Goal: Book appointment/travel/reservation

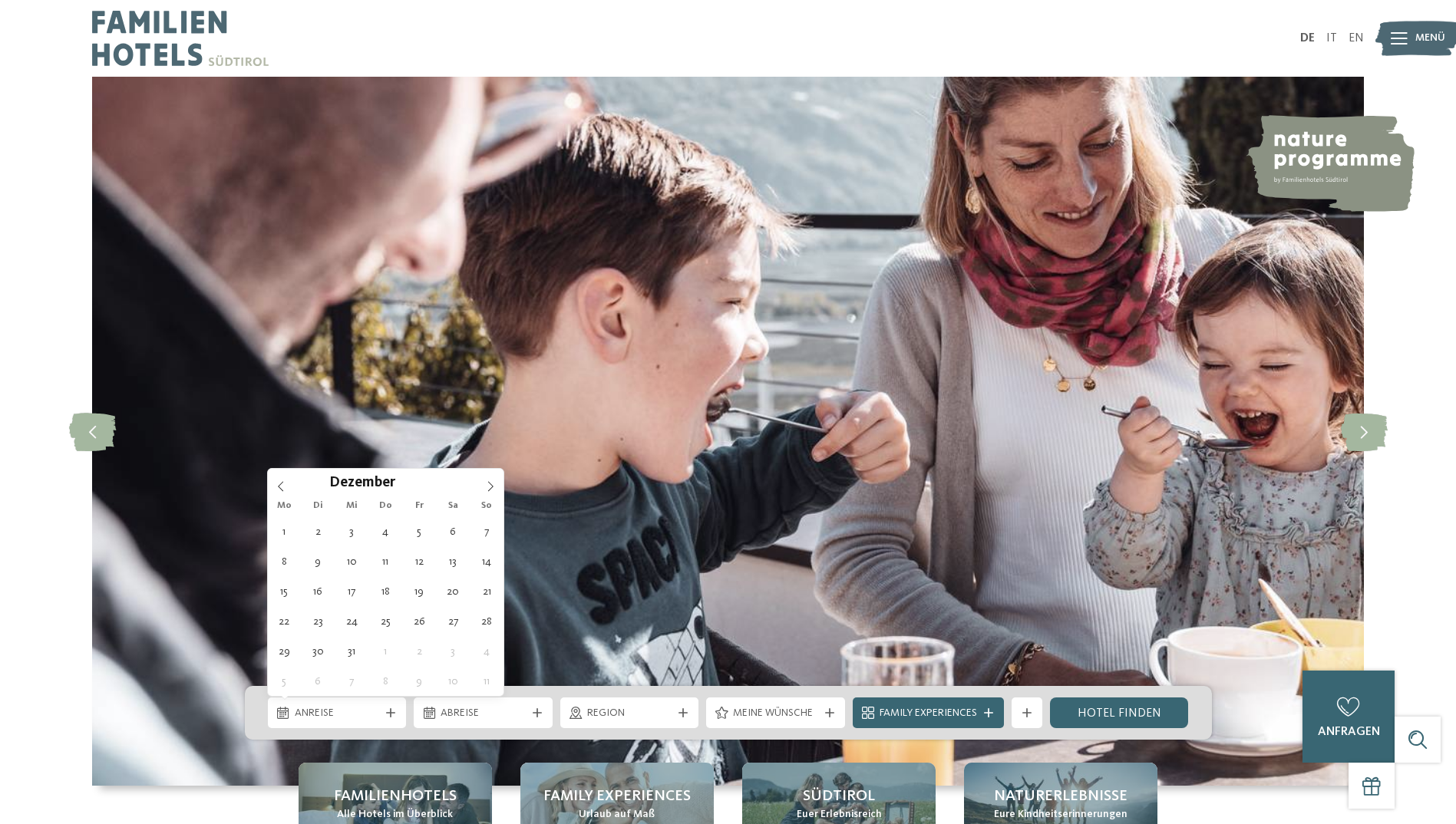
click at [387, 717] on icon at bounding box center [391, 713] width 9 height 9
type input "****"
click at [488, 489] on icon at bounding box center [491, 487] width 11 height 11
type div "05.01.2026"
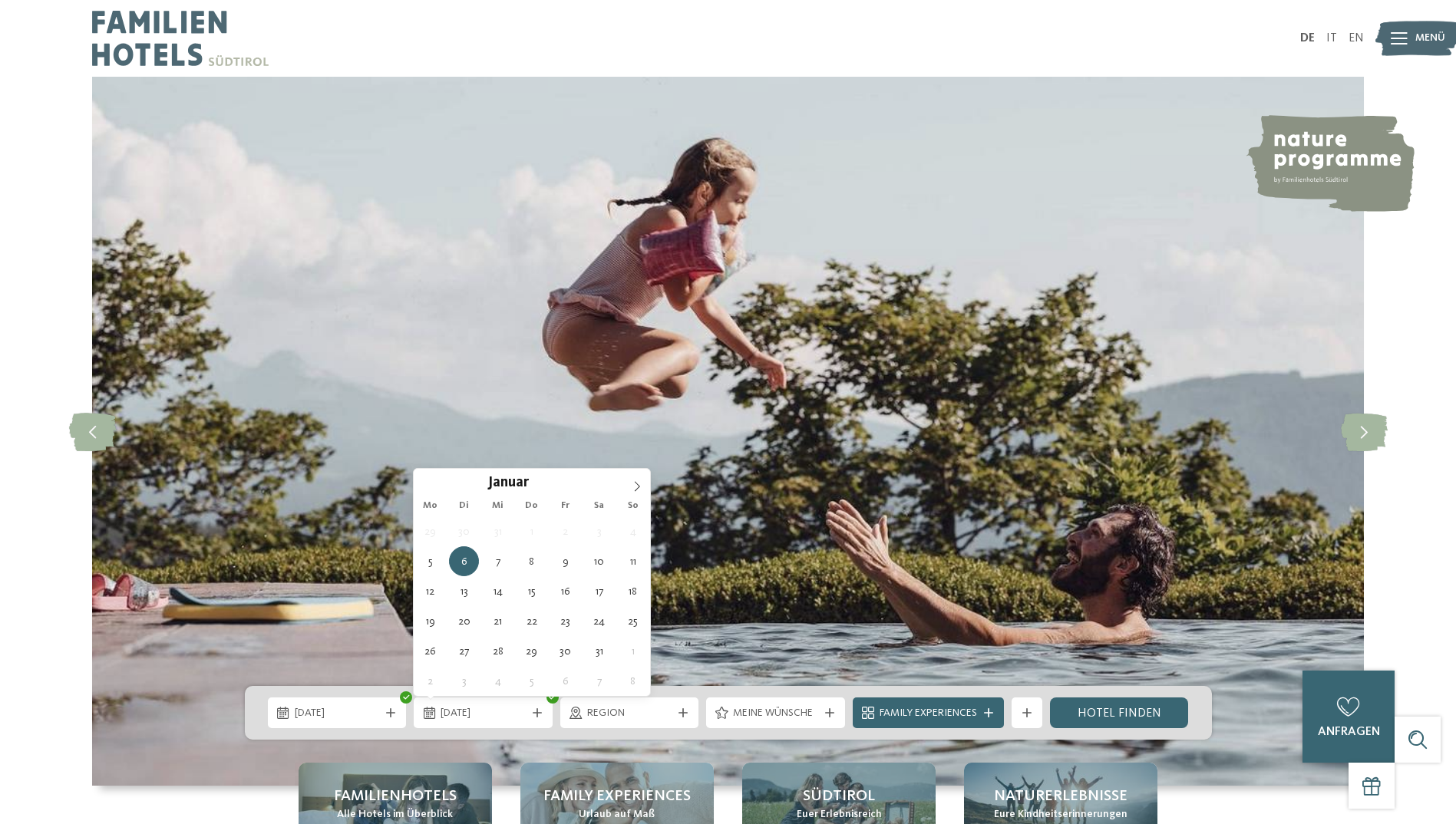
type input "****"
type div "06.01.2026"
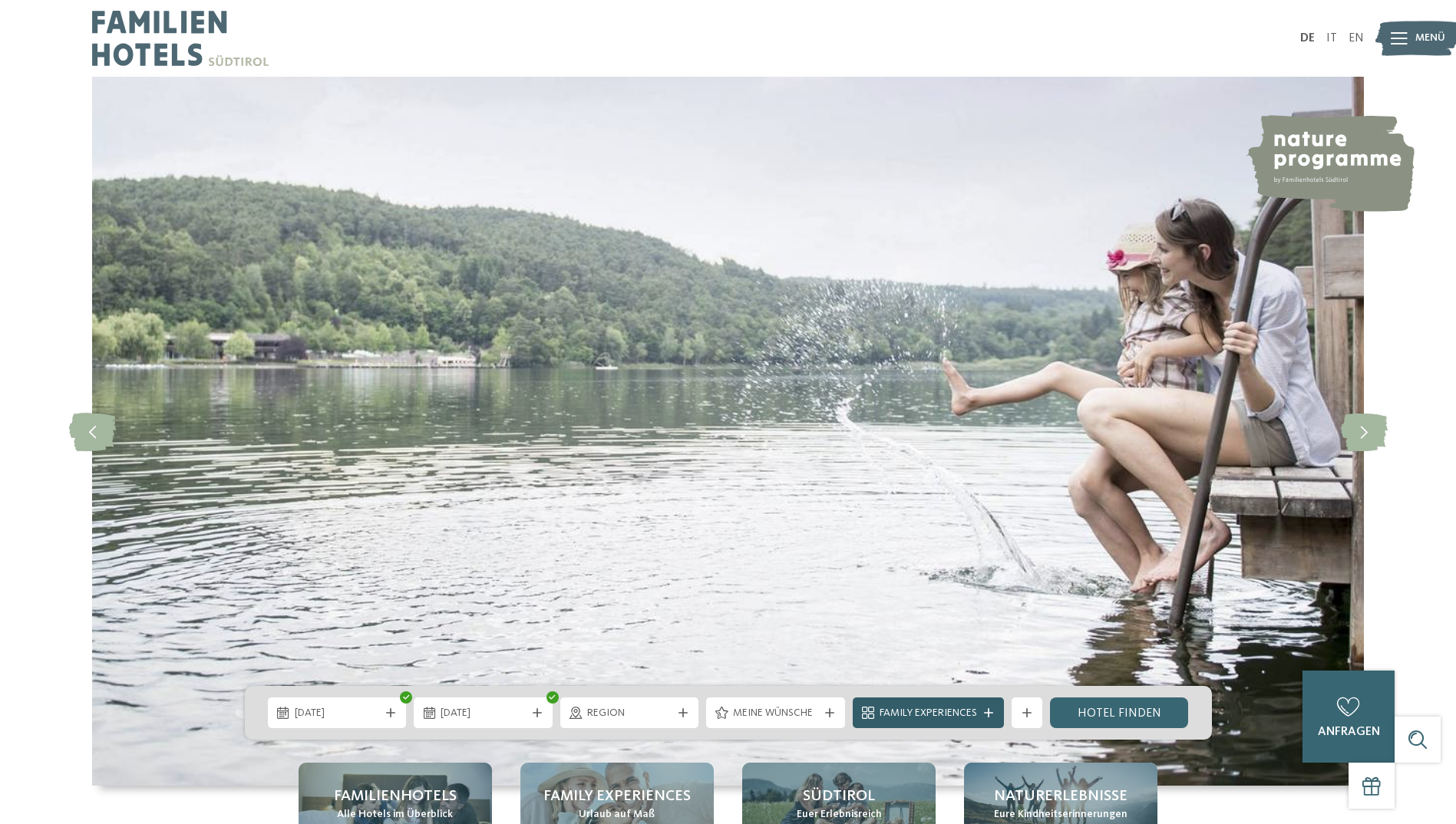
click at [905, 713] on span "Family Experiences" at bounding box center [927, 714] width 97 height 16
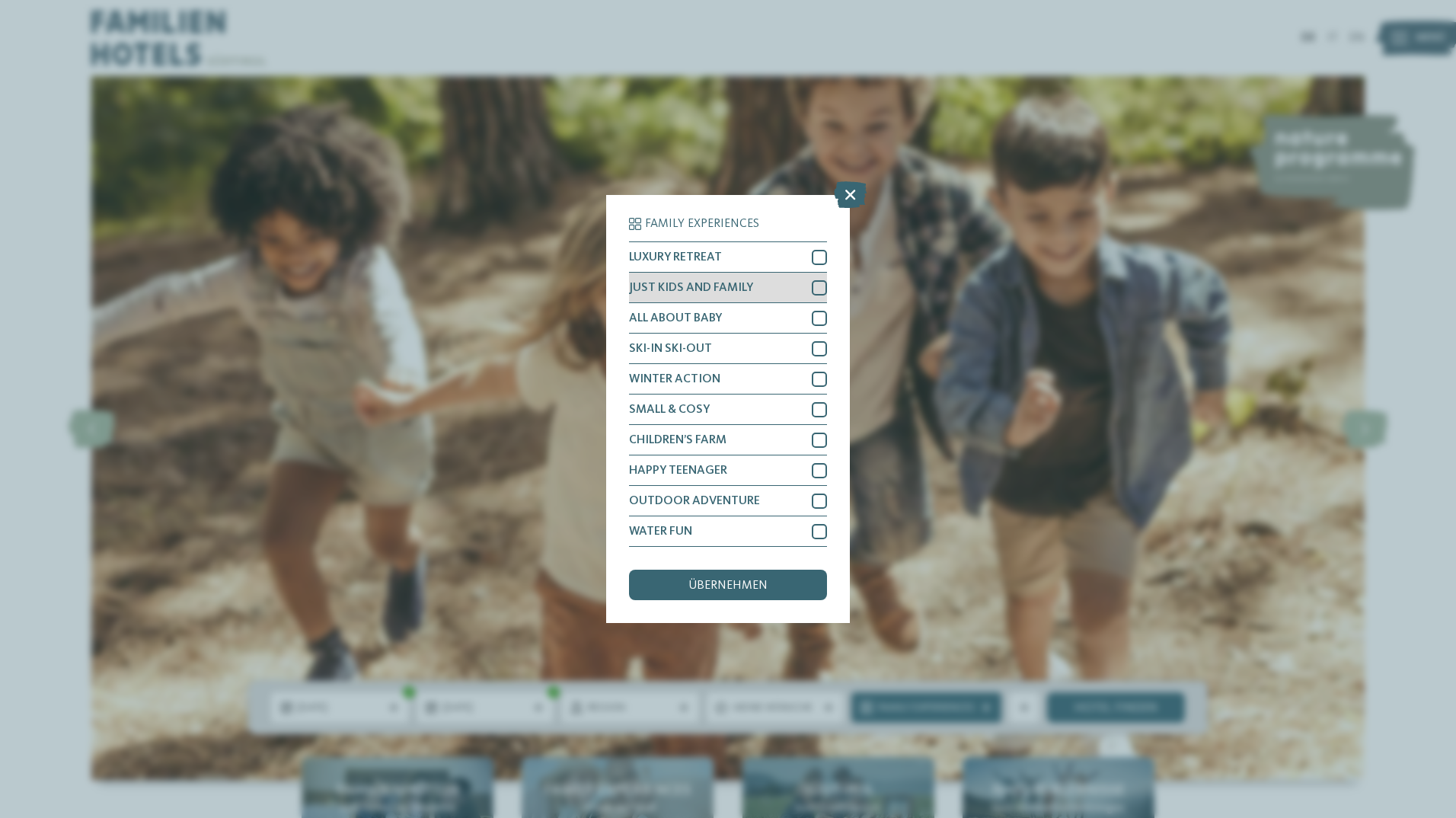
click at [818, 288] on div at bounding box center [819, 288] width 16 height 16
click at [706, 585] on span "übernehmen" at bounding box center [728, 585] width 79 height 12
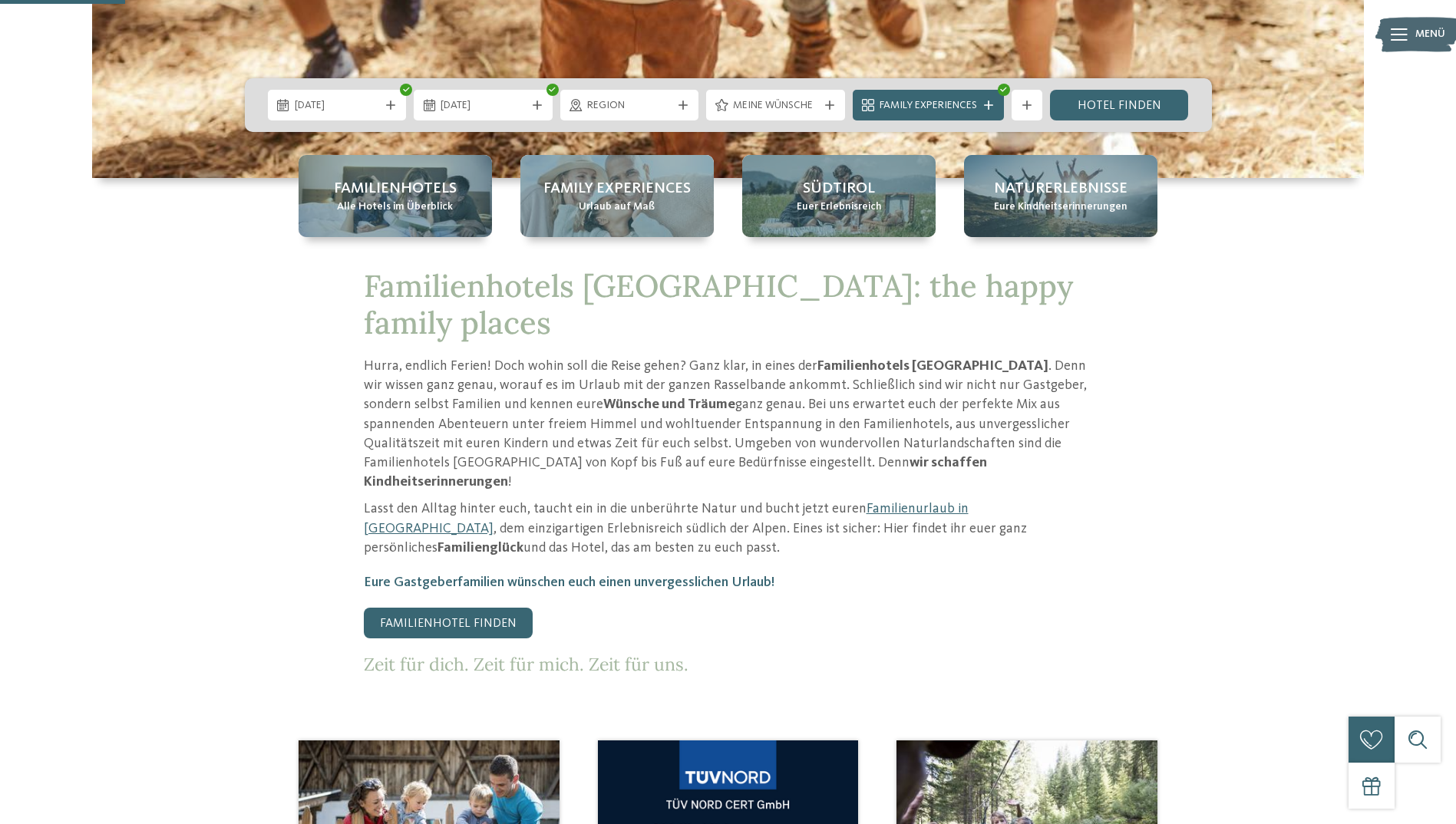
scroll to position [608, 0]
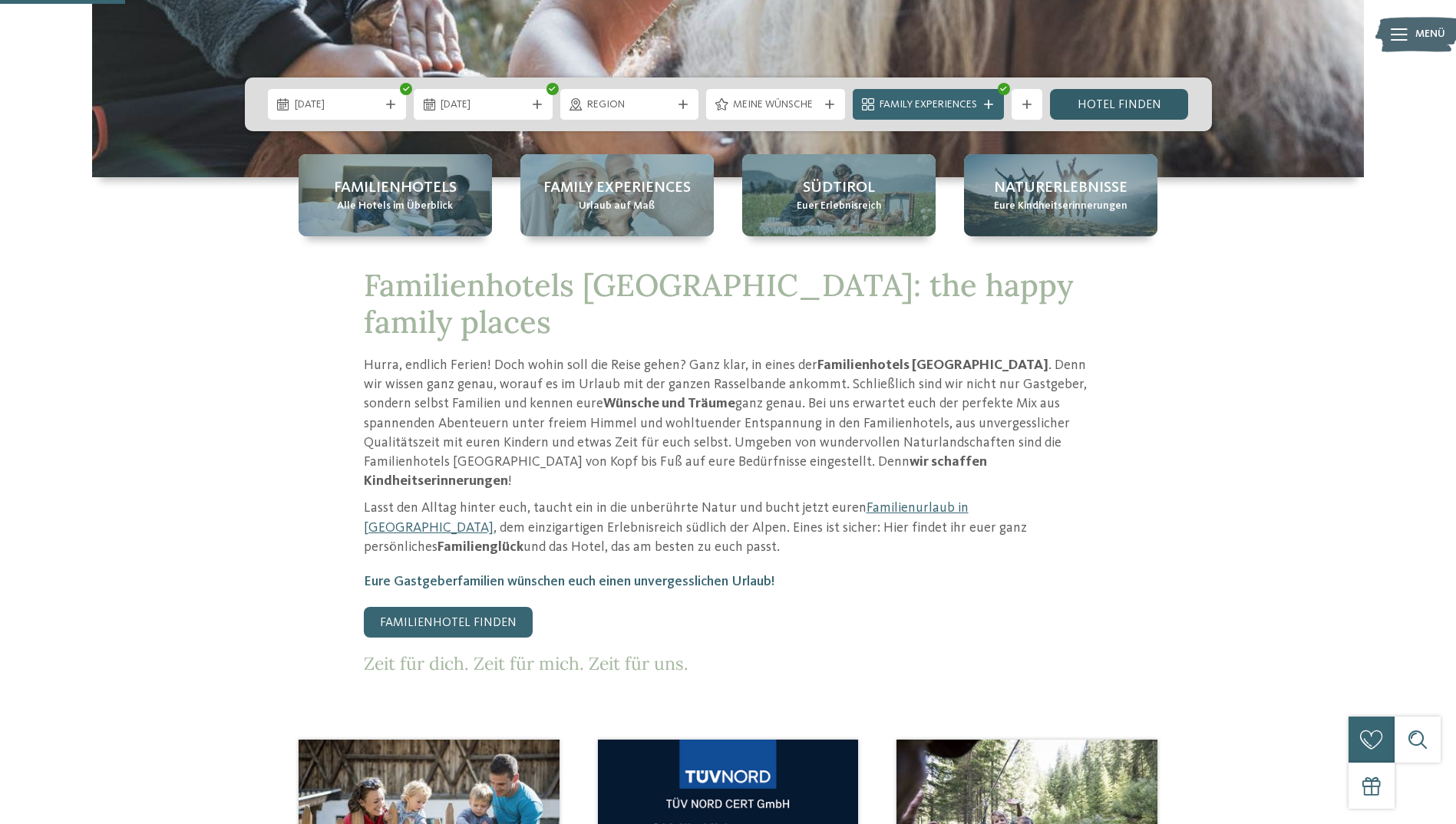
click at [1102, 96] on link "Hotel finden" at bounding box center [1119, 104] width 139 height 31
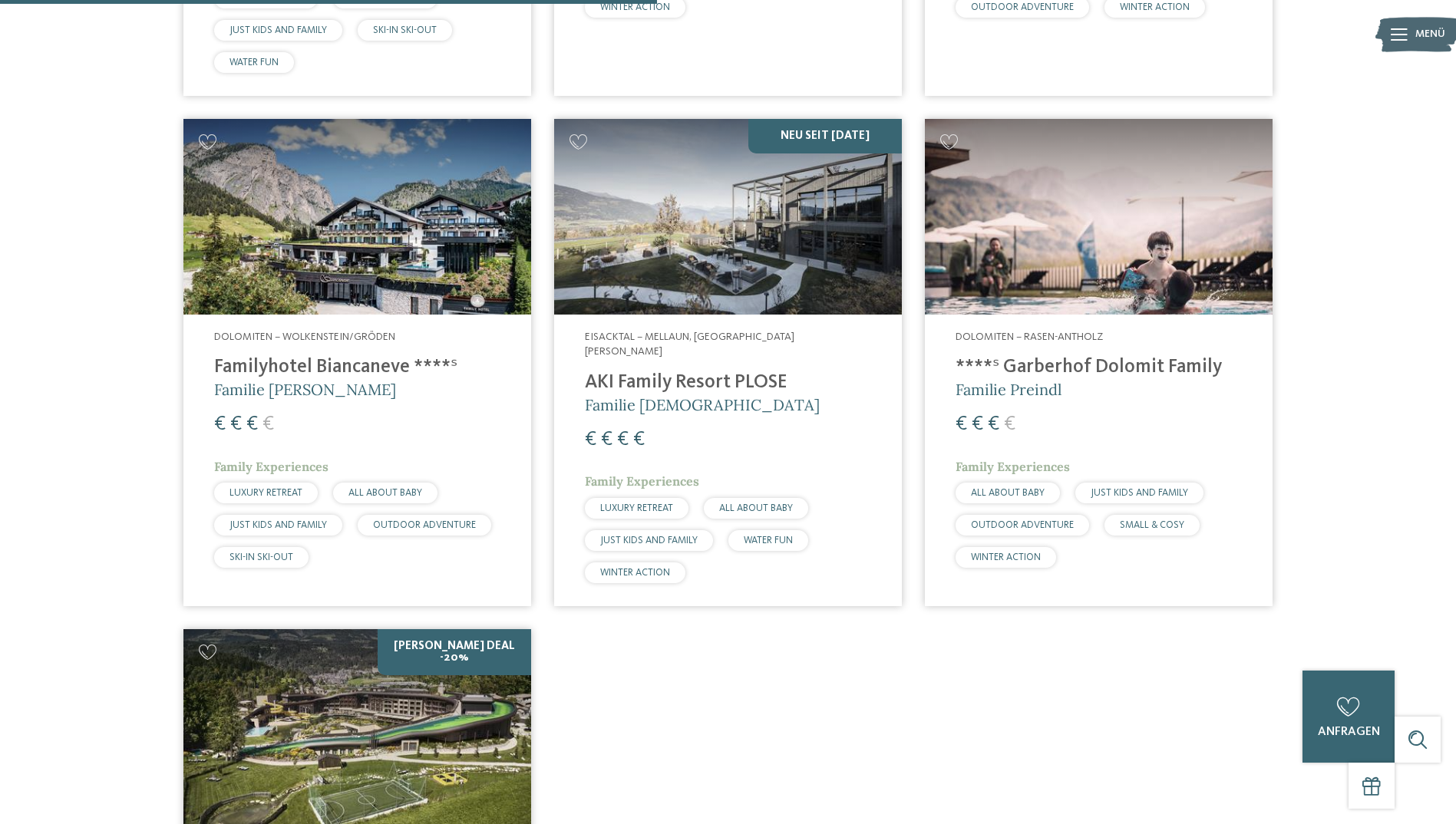
scroll to position [997, 0]
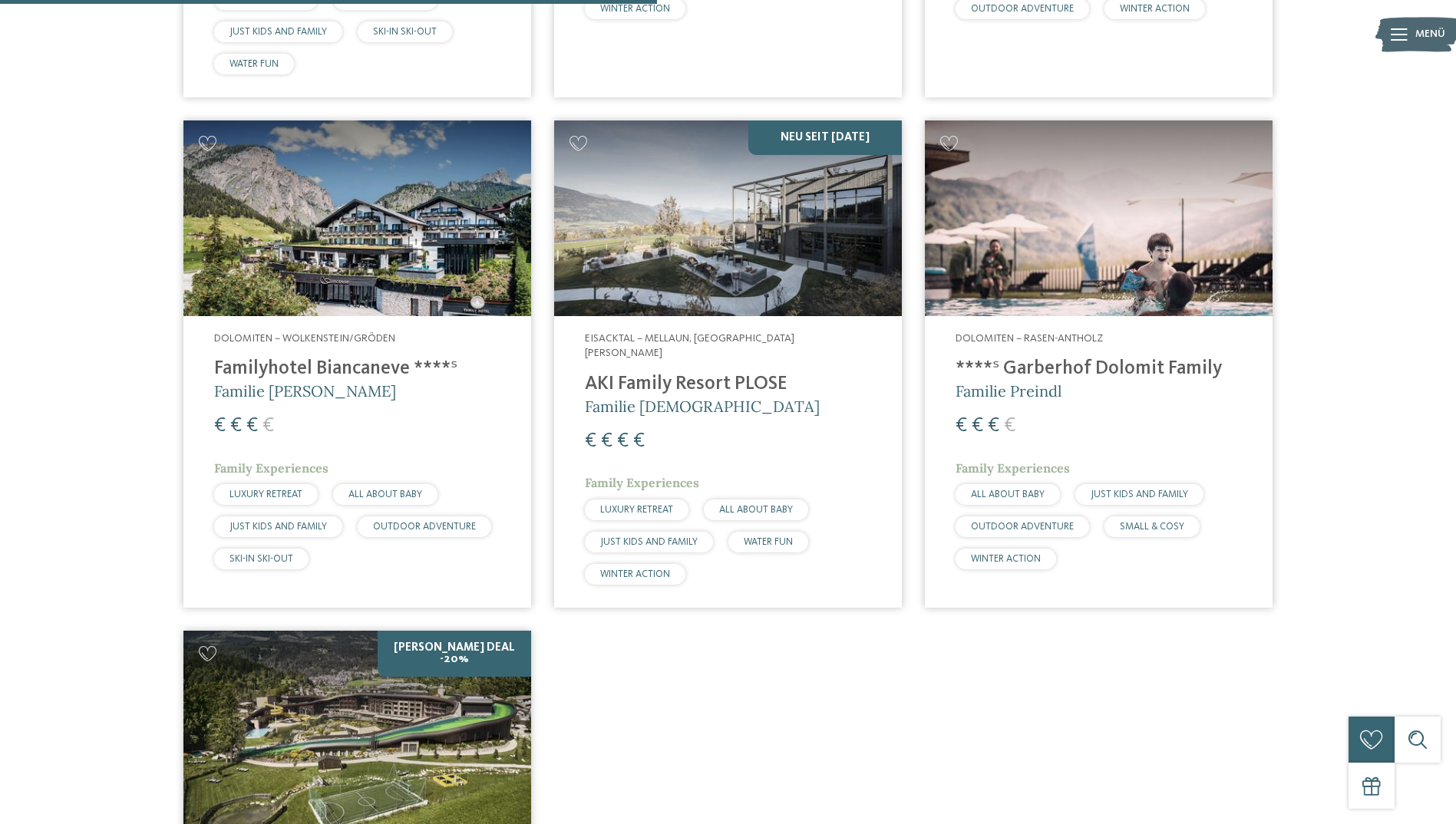
drag, startPoint x: 748, startPoint y: 361, endPoint x: 718, endPoint y: 440, distance: 84.5
click at [718, 440] on div "€ € € €" at bounding box center [728, 442] width 286 height 28
click at [640, 532] on div "JUST KIDS AND FAMILY" at bounding box center [649, 543] width 128 height 20
click at [295, 532] on span "JUST KIDS AND FAMILY" at bounding box center [278, 527] width 97 height 10
click at [1174, 492] on span "JUST KIDS AND FAMILY" at bounding box center [1139, 494] width 97 height 10
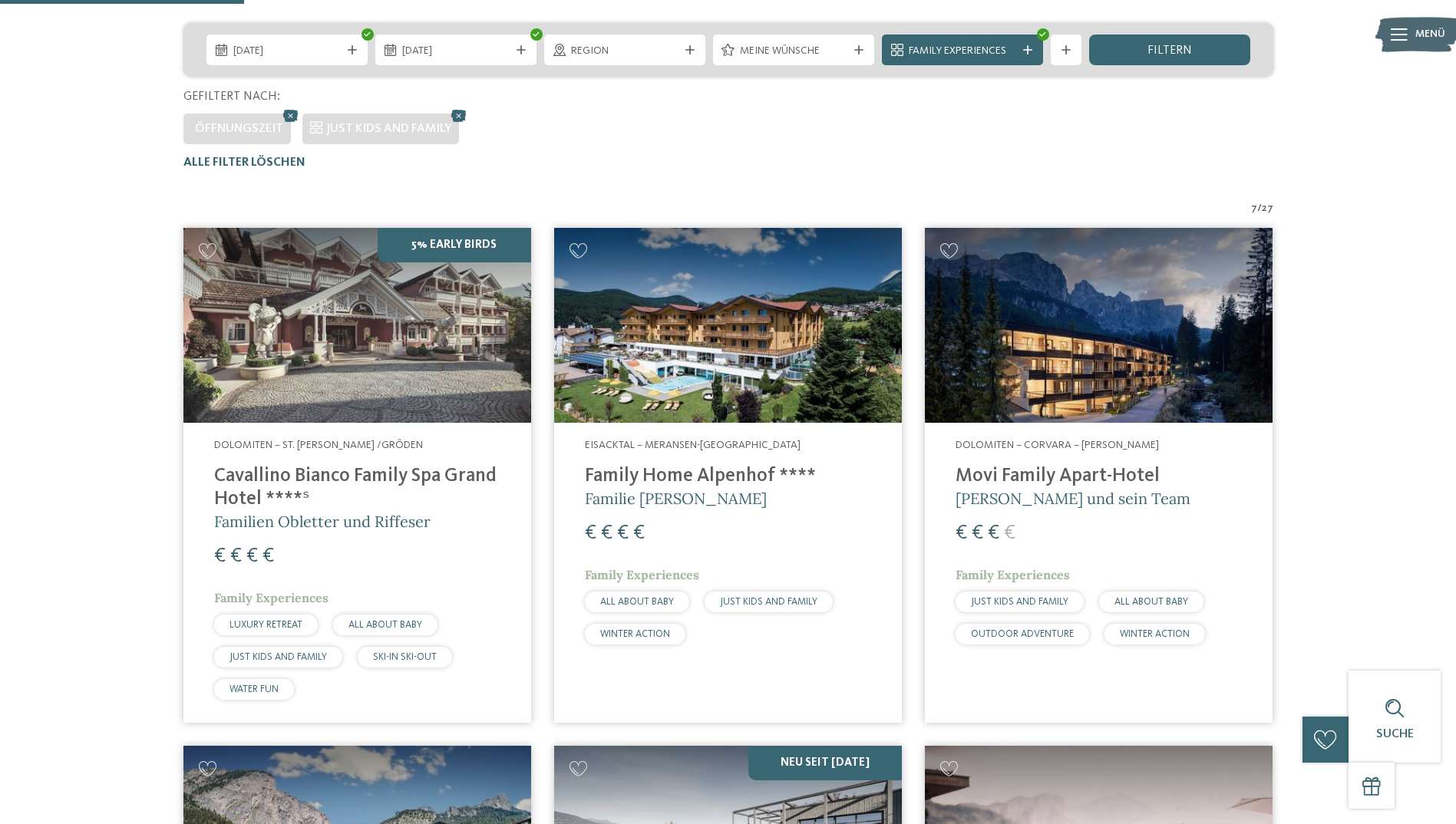
scroll to position [370, 0]
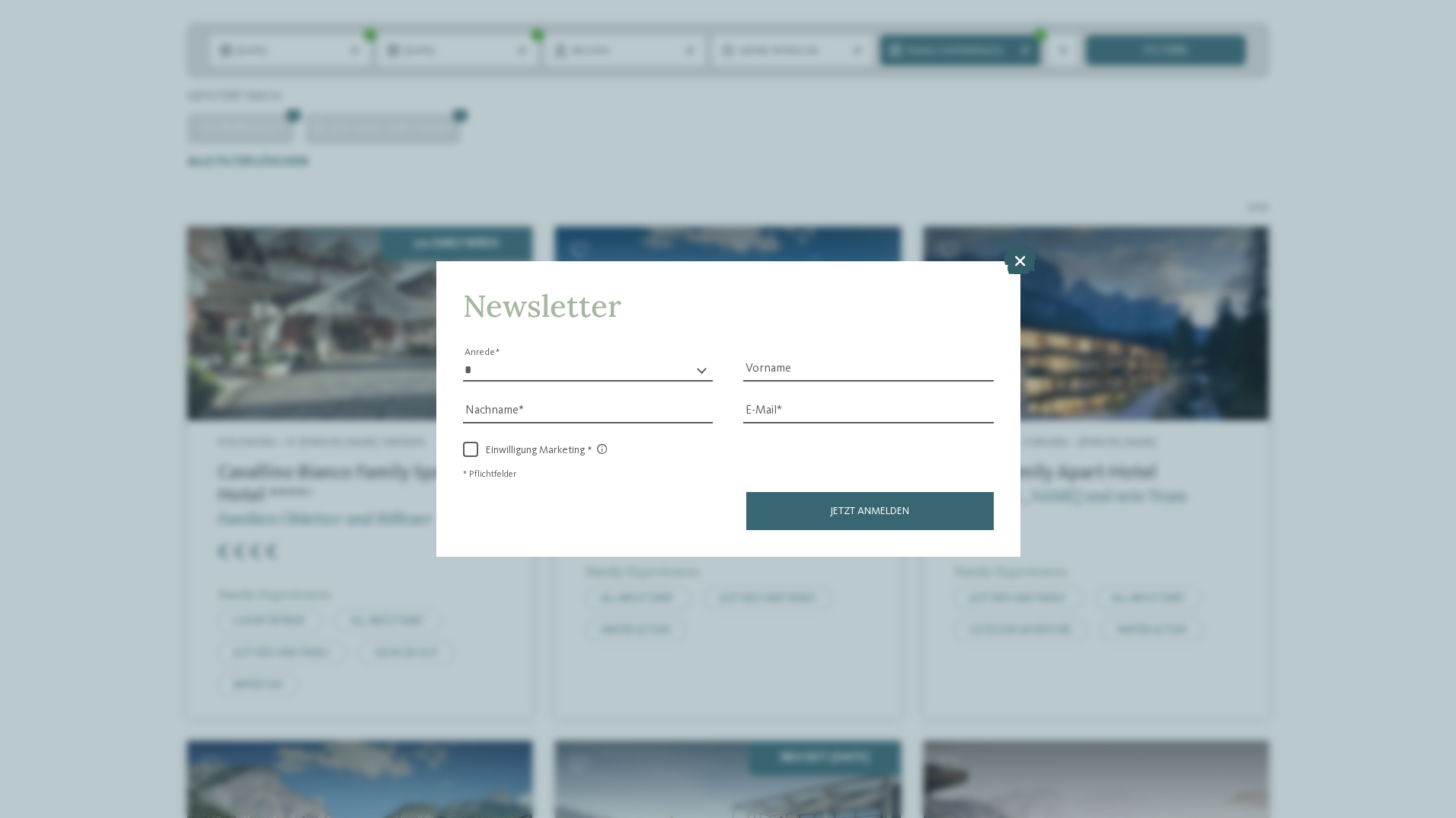
click at [1019, 261] on icon at bounding box center [1021, 260] width 33 height 27
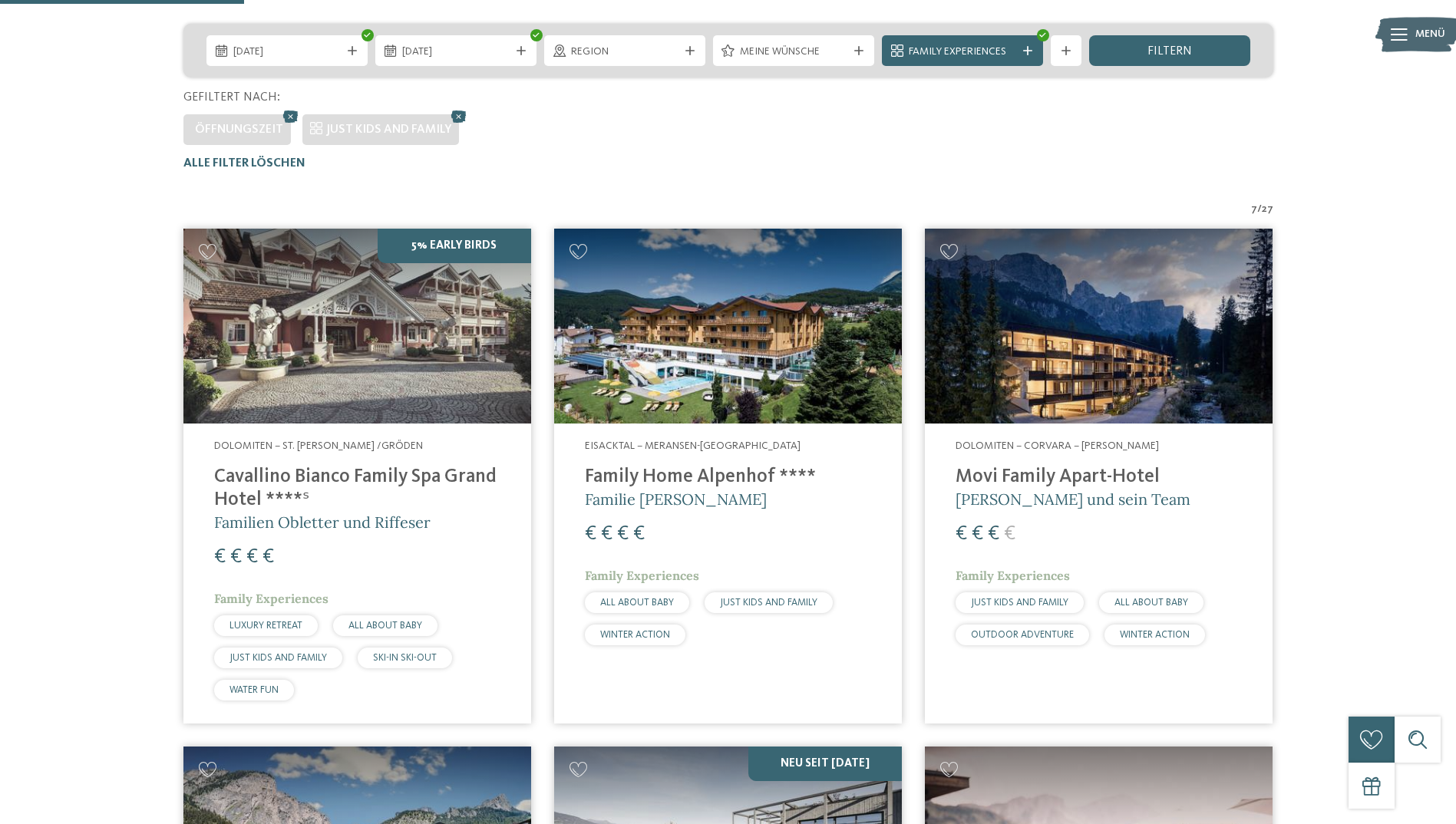
click at [1023, 604] on span "JUST KIDS AND FAMILY" at bounding box center [1019, 603] width 97 height 10
